Goal: Check status: Check status

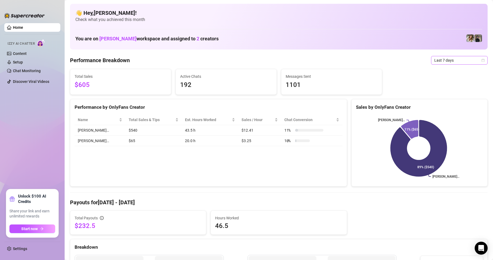
click at [469, 60] on span "Last 7 days" at bounding box center [460, 60] width 50 height 8
click at [446, 106] on div "Custom date" at bounding box center [455, 106] width 48 height 6
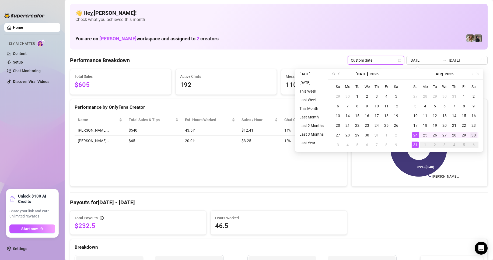
type input "[DATE]"
click at [471, 135] on div "30" at bounding box center [474, 135] width 6 height 6
click at [471, 134] on div "30" at bounding box center [474, 135] width 6 height 6
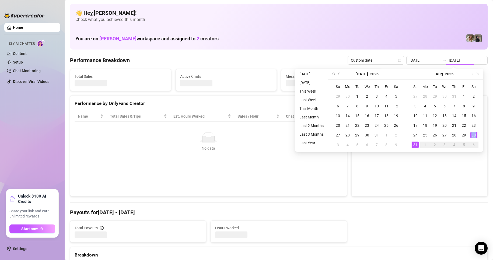
type input "[DATE]"
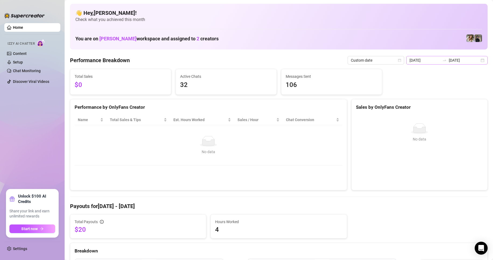
click at [477, 61] on div "[DATE] [DATE]" at bounding box center [447, 60] width 81 height 9
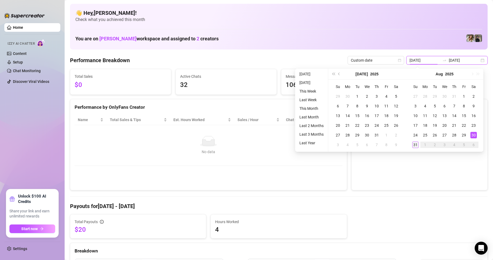
type input "[DATE]"
click at [416, 146] on div "31" at bounding box center [415, 145] width 6 height 6
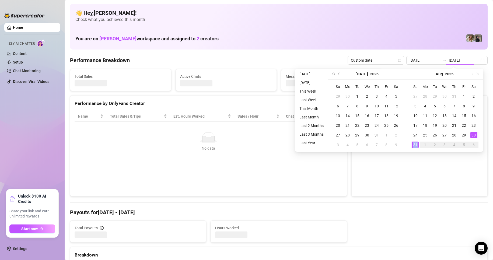
type input "[DATE]"
